Goal: Communication & Community: Answer question/provide support

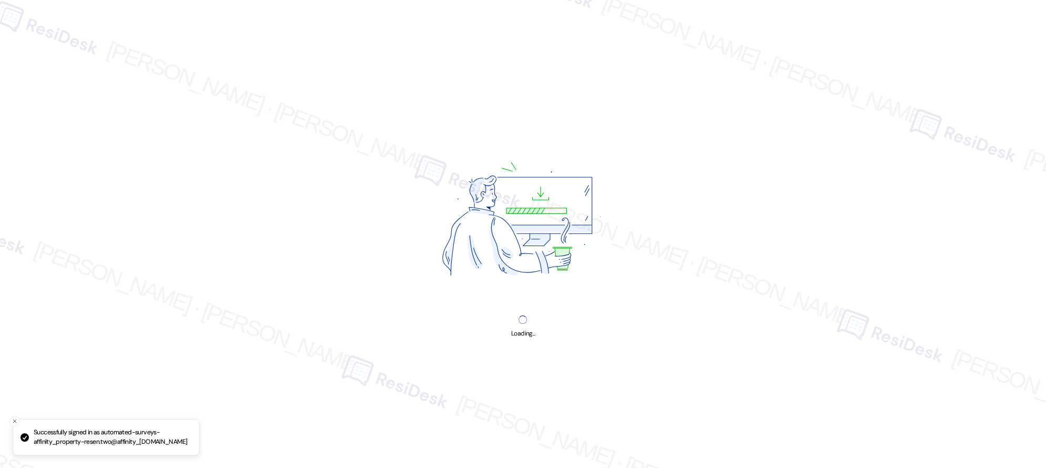
click at [514, 309] on img at bounding box center [523, 221] width 250 height 187
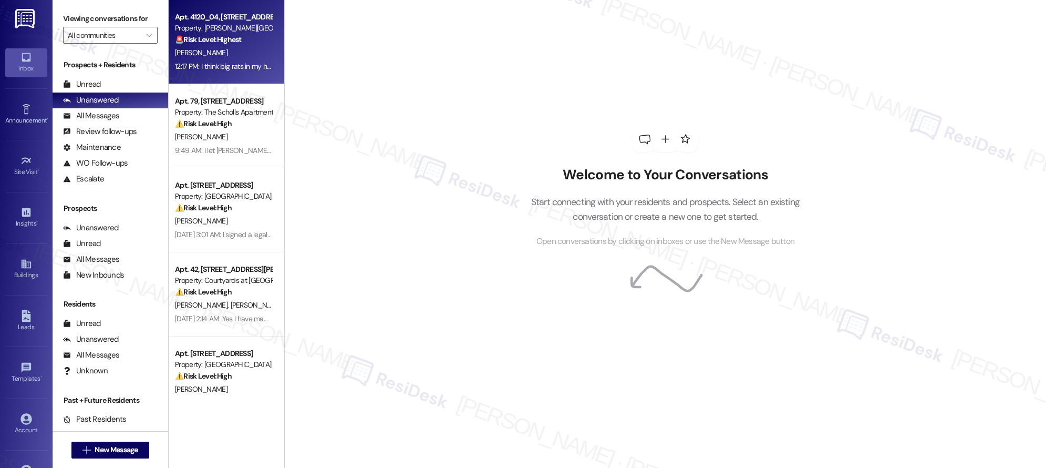
click at [225, 55] on div "[PERSON_NAME]" at bounding box center [223, 52] width 99 height 13
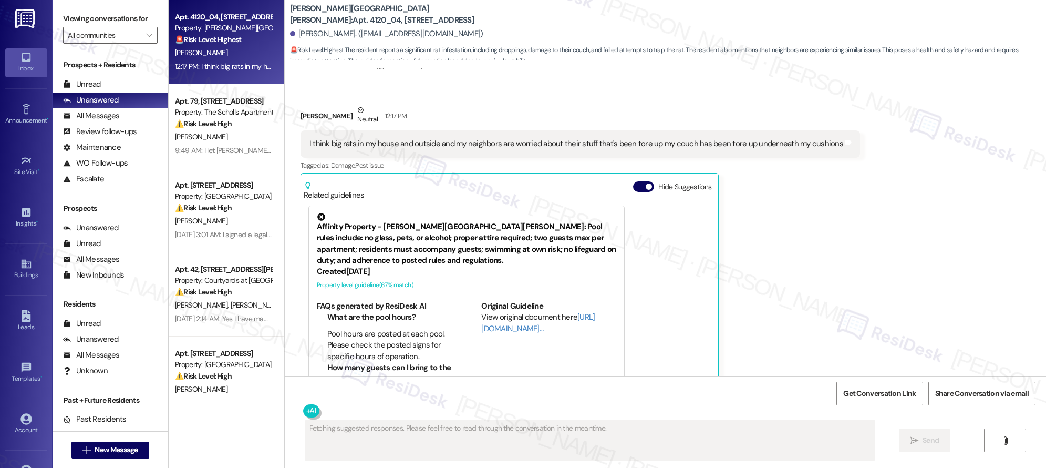
scroll to position [2795, 0]
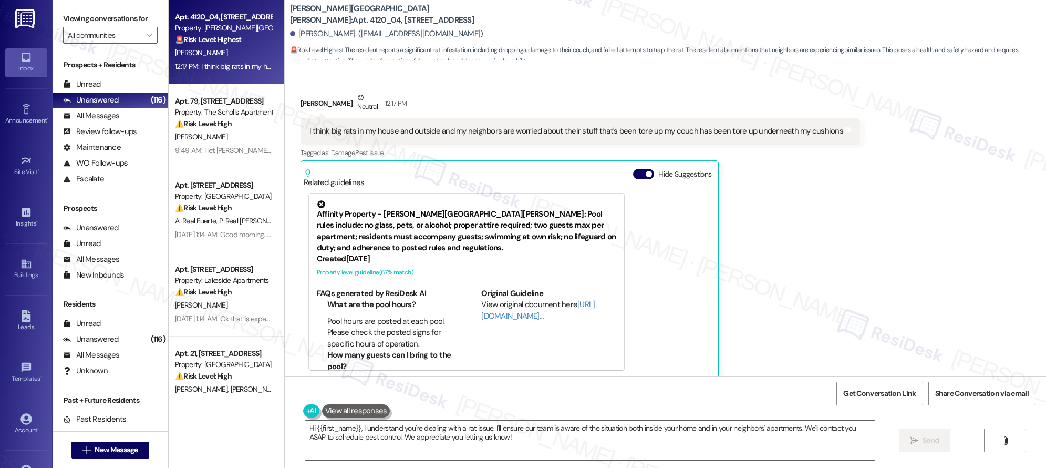
click at [815, 213] on div "Susan Mason Neutral 12:17 PM I think big rats in my house and outside and my ne…" at bounding box center [581, 235] width 560 height 286
click at [639, 449] on textarea "Hi {{first_name}}, I understand you're dealing with a rat issue. I'll ensure ou…" at bounding box center [590, 439] width 570 height 39
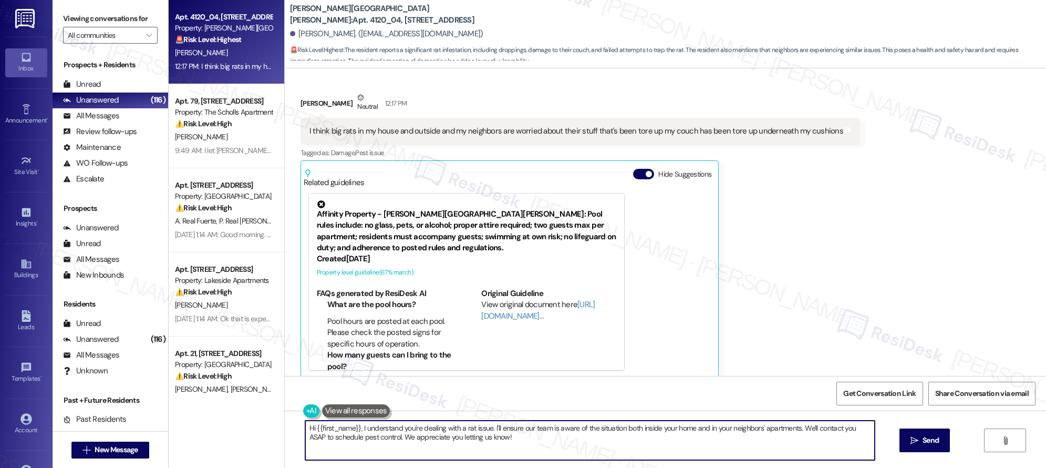
click at [639, 449] on textarea "Hi {{first_name}}, I understand you're dealing with a rat issue. I'll ensure ou…" at bounding box center [590, 439] width 570 height 39
click at [629, 450] on textarea "Hi {{first_name}}, I understand you're dealing with a rat issue. I'll ensure ou…" at bounding box center [590, 439] width 570 height 39
type textarea "Hi {{first_name}}, I understand you're dealing with a rat issue. I'll ensure ou…"
click at [739, 360] on div "Susan Mason Neutral 12:17 PM I think big rats in my house and outside and my ne…" at bounding box center [581, 235] width 560 height 286
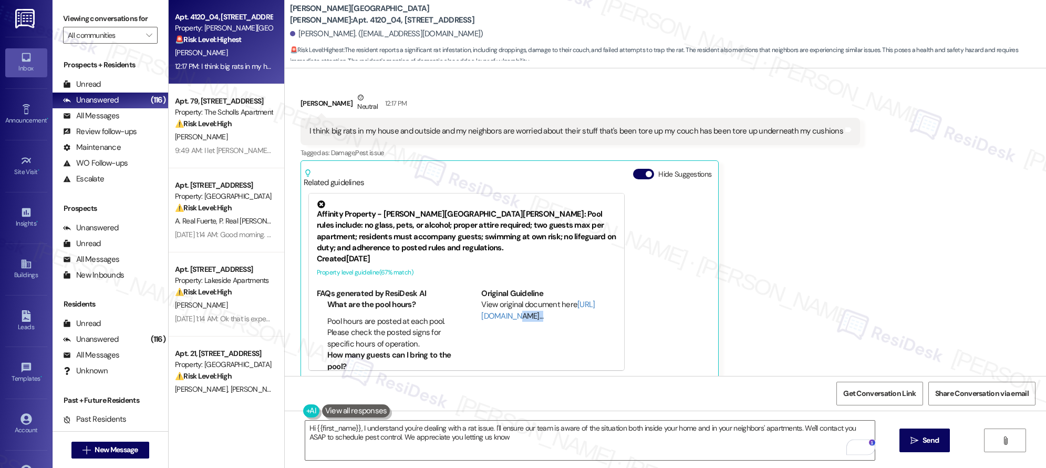
click at [739, 360] on div "Susan Mason Neutral 12:17 PM I think big rats in my house and outside and my ne…" at bounding box center [581, 235] width 560 height 286
click at [581, 435] on textarea "Hi {{first_name}}, I understand you're dealing with a rat issue. I'll ensure ou…" at bounding box center [590, 439] width 570 height 39
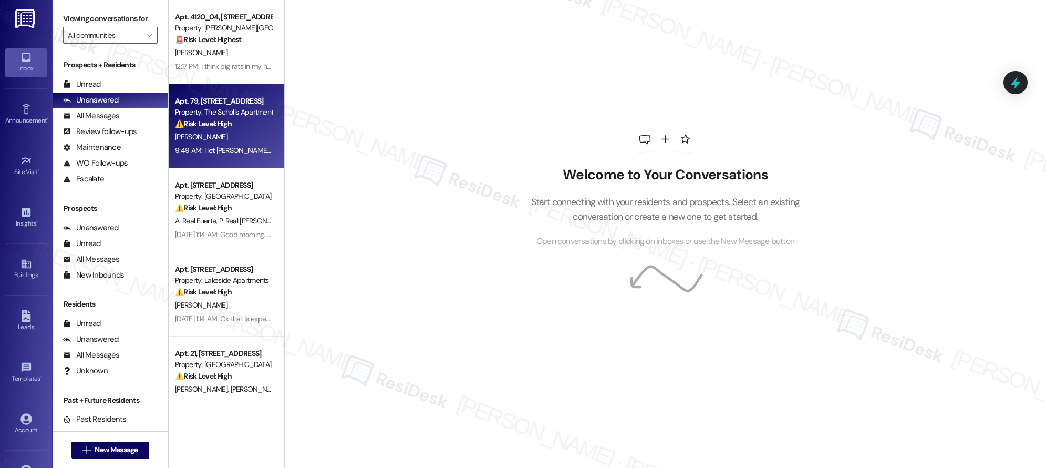
click at [242, 116] on div "Property: The Scholls Apartments" at bounding box center [223, 112] width 97 height 11
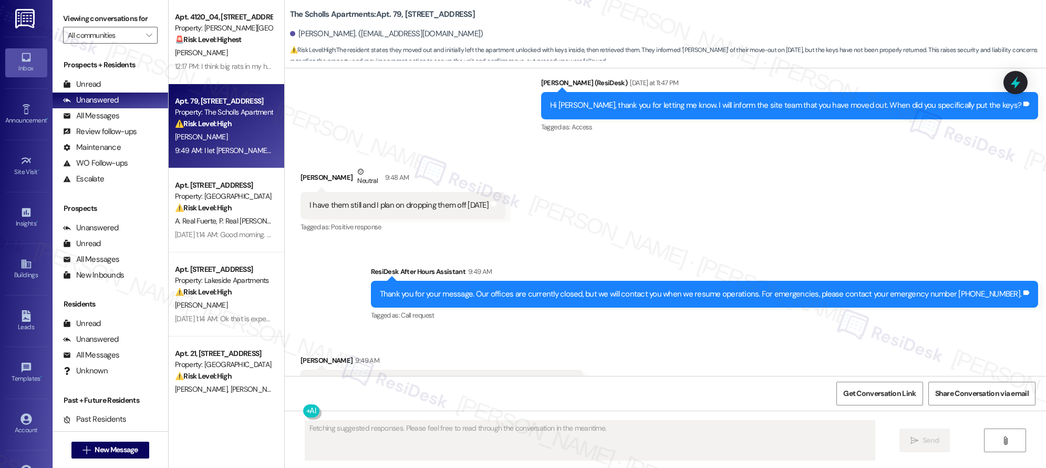
scroll to position [2261, 0]
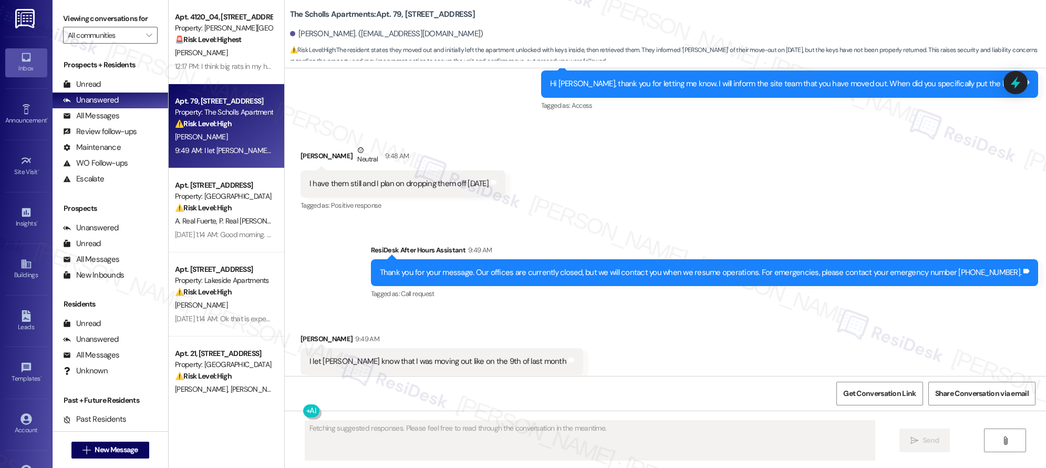
click at [679, 158] on div "Received via SMS Michael Tipton Neutral 9:48 AM I have them still and I plan on…" at bounding box center [666, 171] width 762 height 100
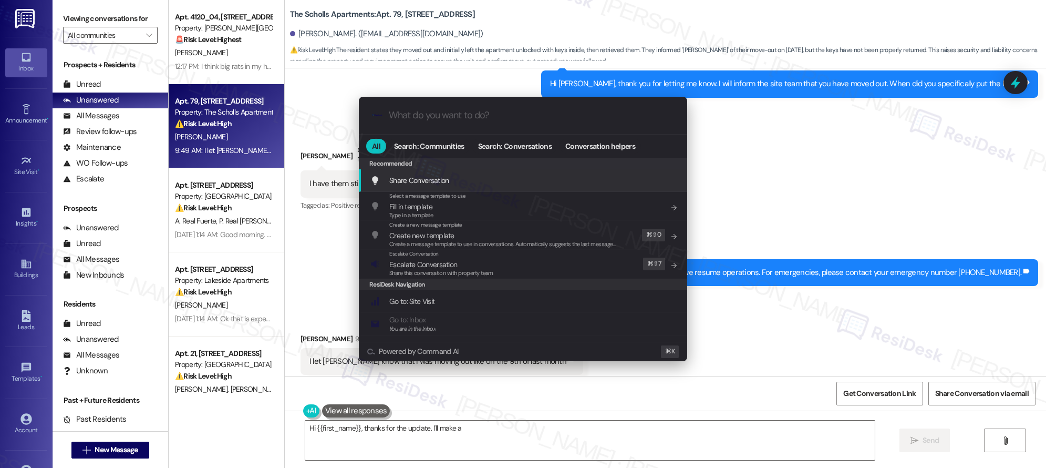
type textarea "Hi {{first_name}}, thanks for the update. I'll make a"
type input "m"
type textarea "Hi {{first_name}}, thanks for the update. I'll make a note that"
type input "mo"
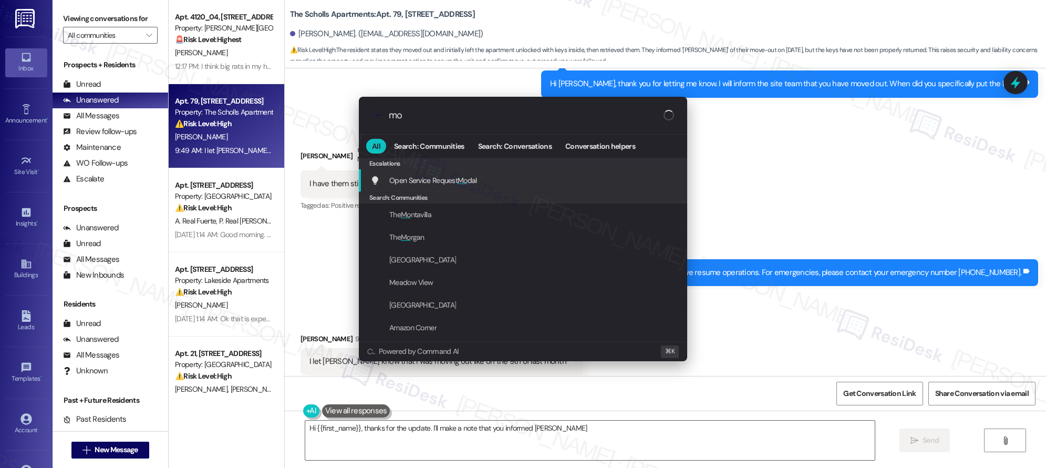
type textarea "Hi {{first_name}}, thanks for the update. I'll make a note that you informed Ma…"
type input "mod"
type textarea "Hi {{first_name}}, thanks for the update. I'll make a note that you informed Ma…"
type input "moda"
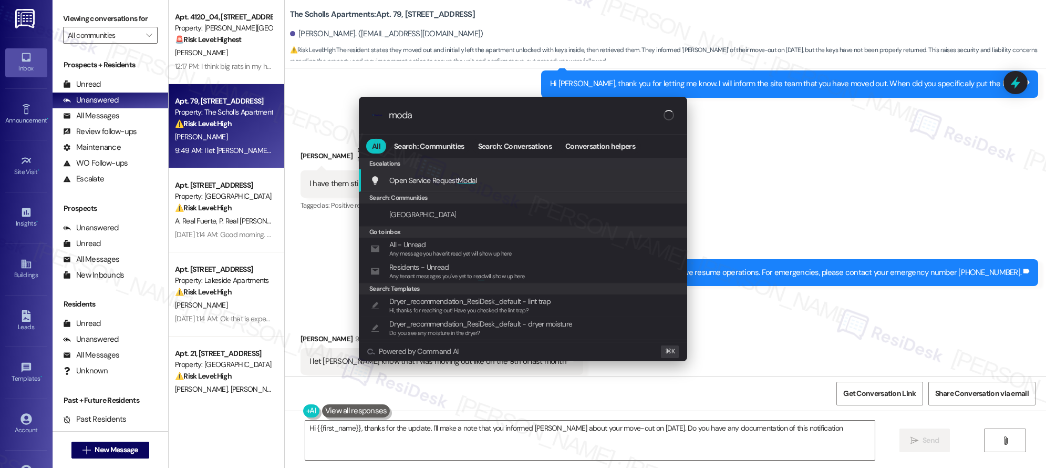
type textarea "Hi {{first_name}}, thanks for the update. I'll make a note that you informed Ma…"
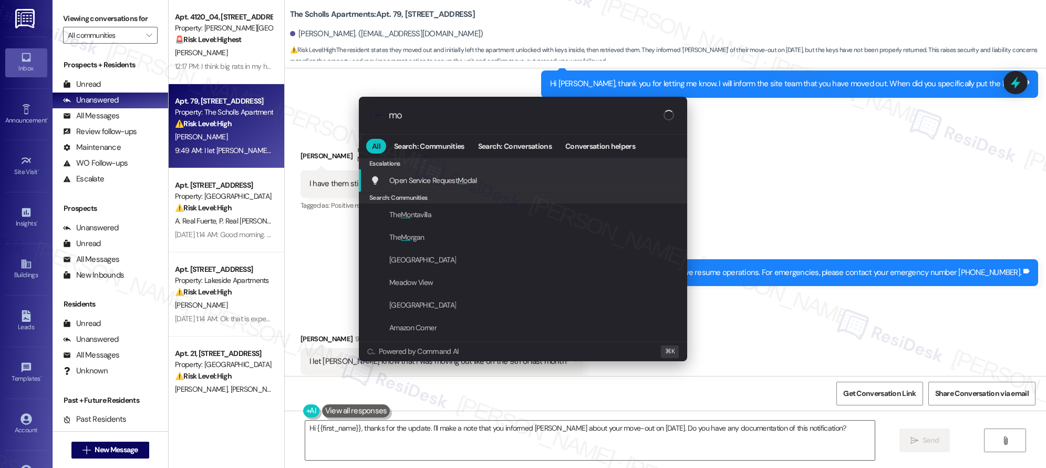
type input "m"
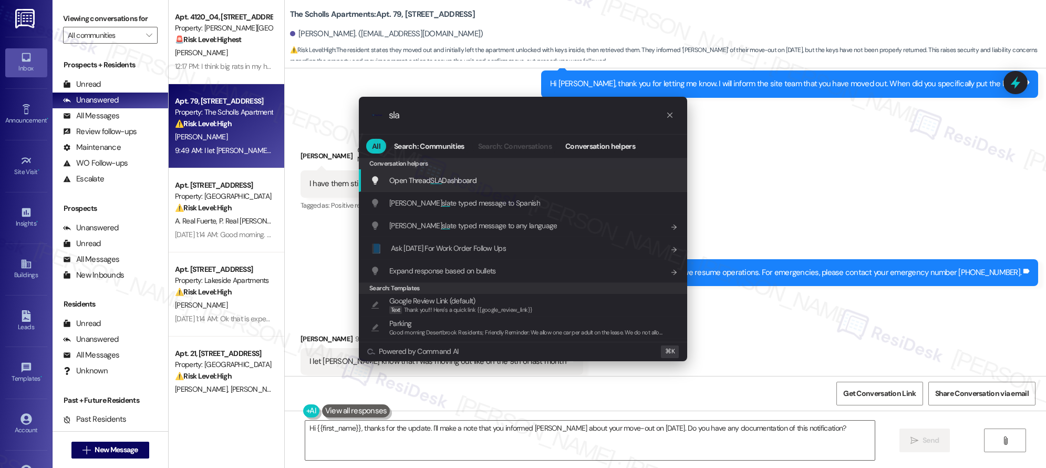
type input "sla"
click at [454, 182] on span "Open Thread SLA Dashboard" at bounding box center [432, 180] width 87 height 9
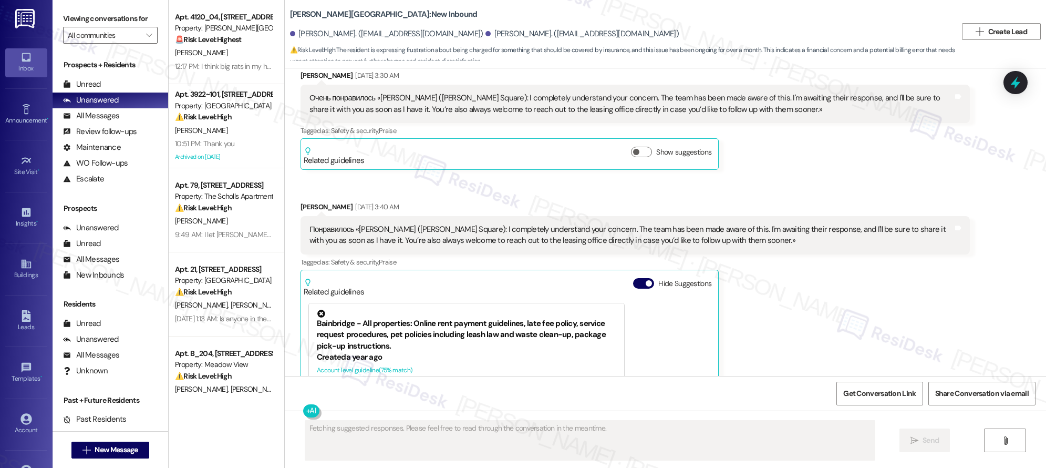
scroll to position [21669, 0]
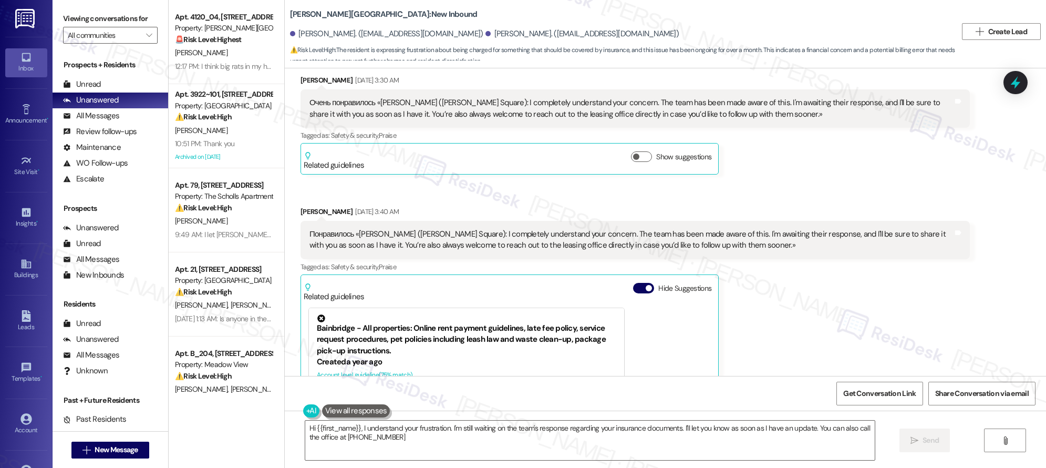
type textarea "Hi {{first_name}}, I understand your frustration. I'm still waiting on the team…"
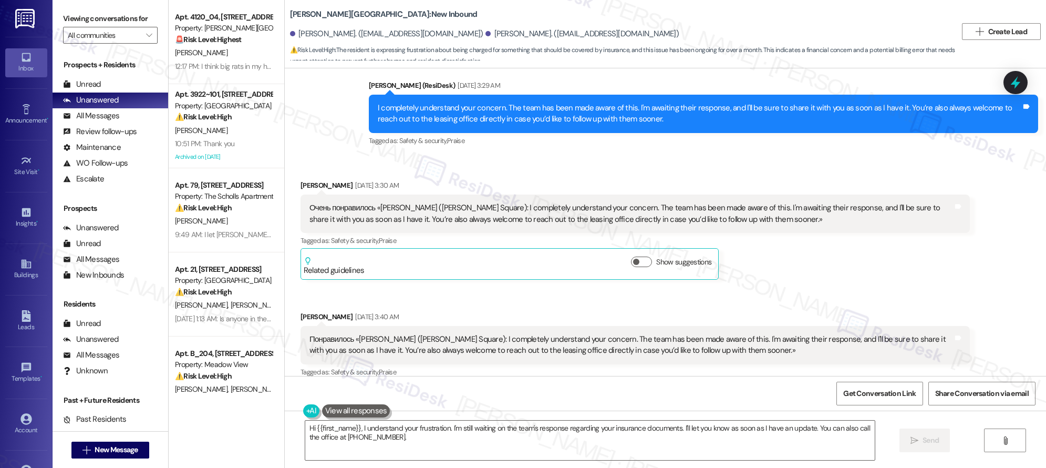
scroll to position [21797, 0]
